Goal: Information Seeking & Learning: Learn about a topic

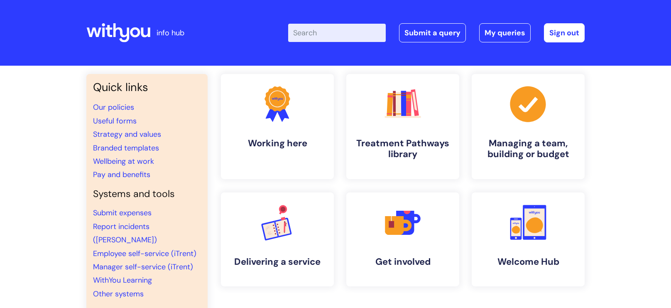
click at [372, 30] on input "Enter your search term here..." at bounding box center [337, 33] width 98 height 18
type input "my journey plan"
click button "Search" at bounding box center [0, 0] width 0 height 0
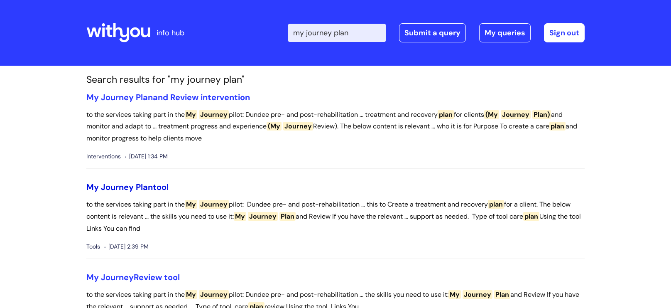
click at [128, 186] on span "Journey" at bounding box center [117, 187] width 33 height 11
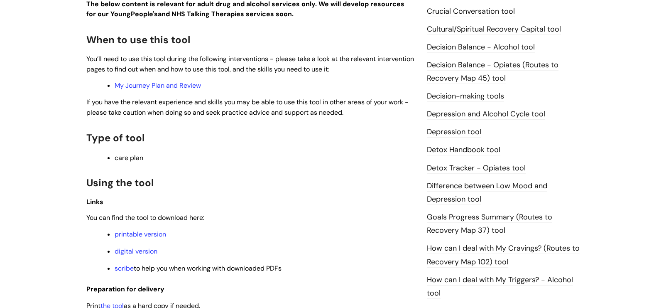
scroll to position [392, 0]
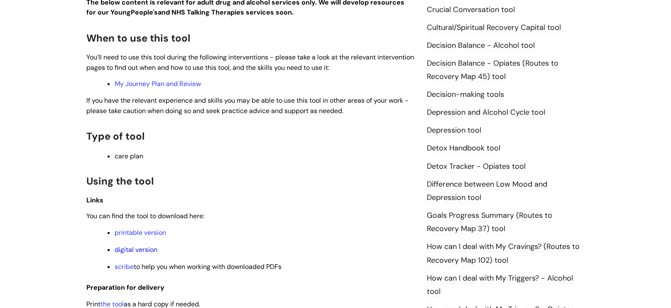
click at [138, 253] on link "digital version" at bounding box center [136, 249] width 43 height 9
